Goal: Check status

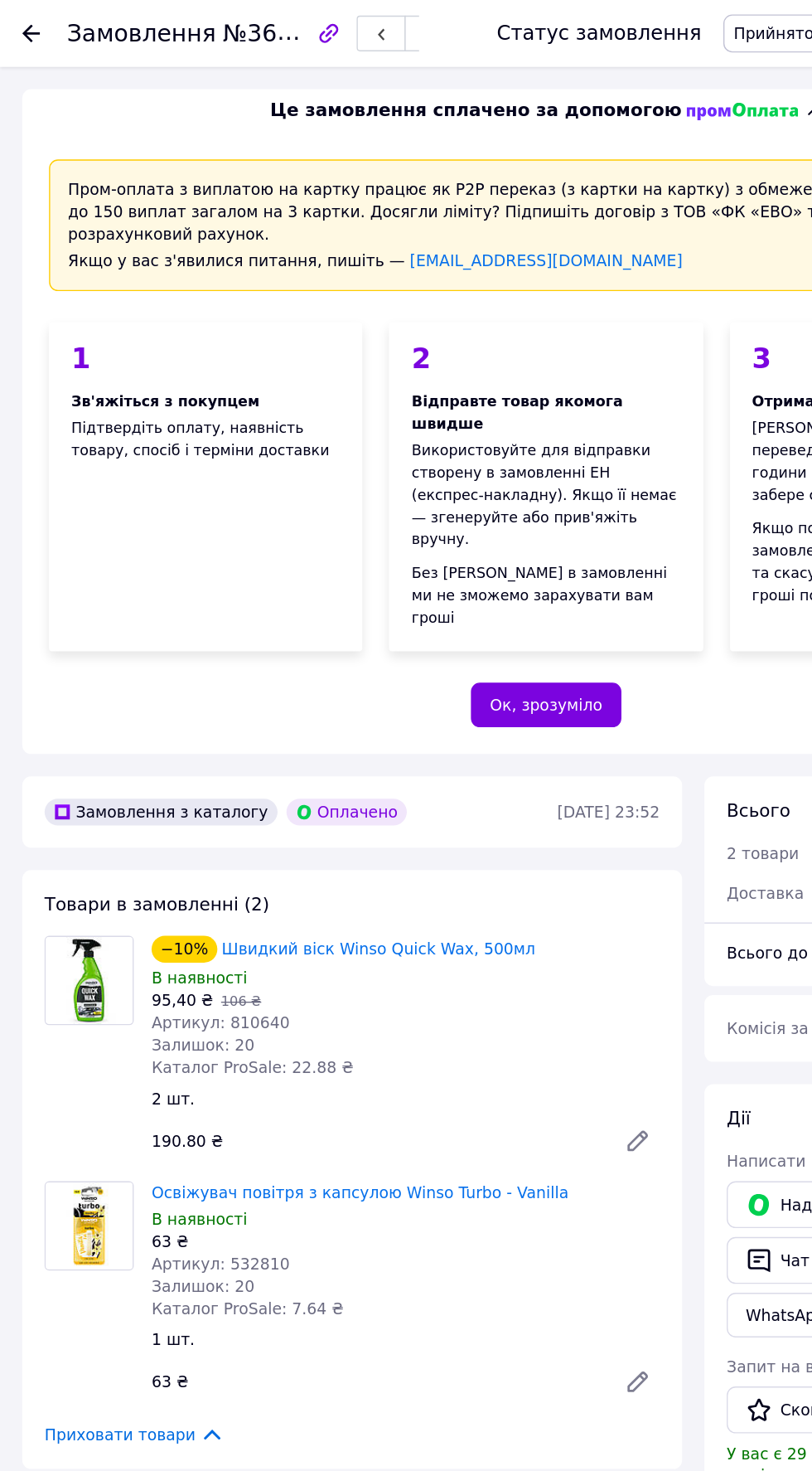
click at [25, 25] on use at bounding box center [23, 25] width 13 height 13
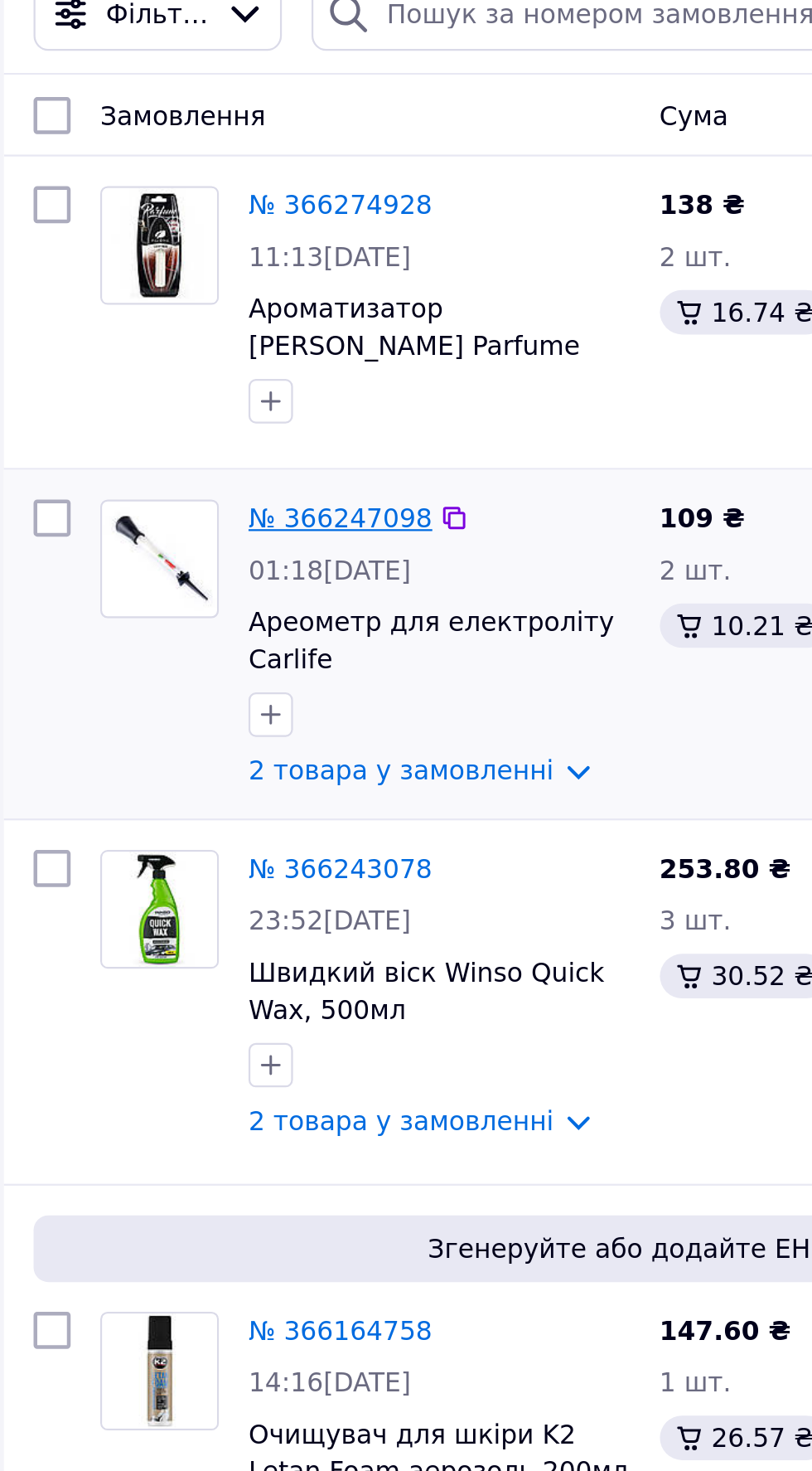
click at [171, 317] on link "№ 366247098" at bounding box center [167, 318] width 82 height 13
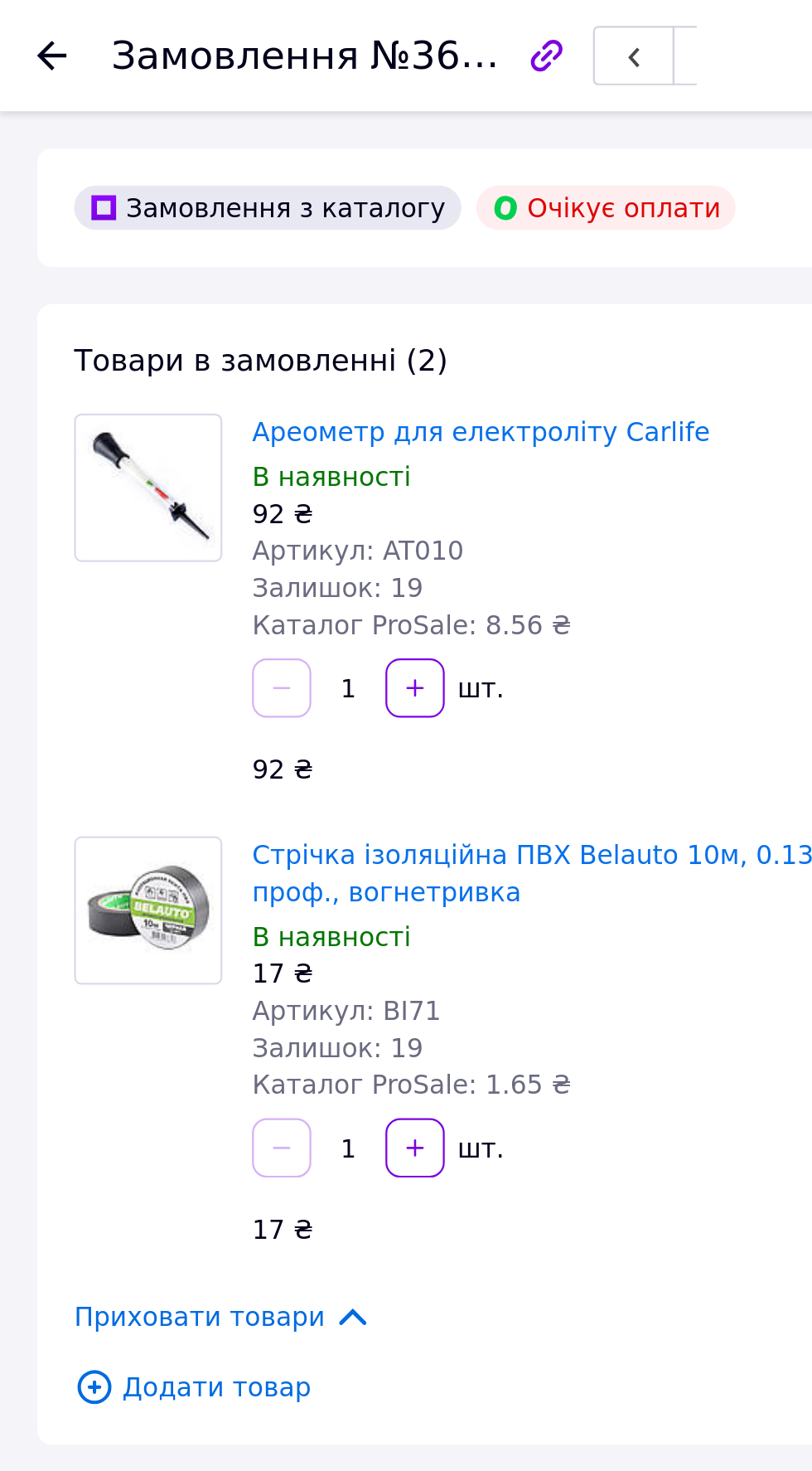
click at [20, 29] on use at bounding box center [23, 25] width 13 height 13
